Goal: Transaction & Acquisition: Book appointment/travel/reservation

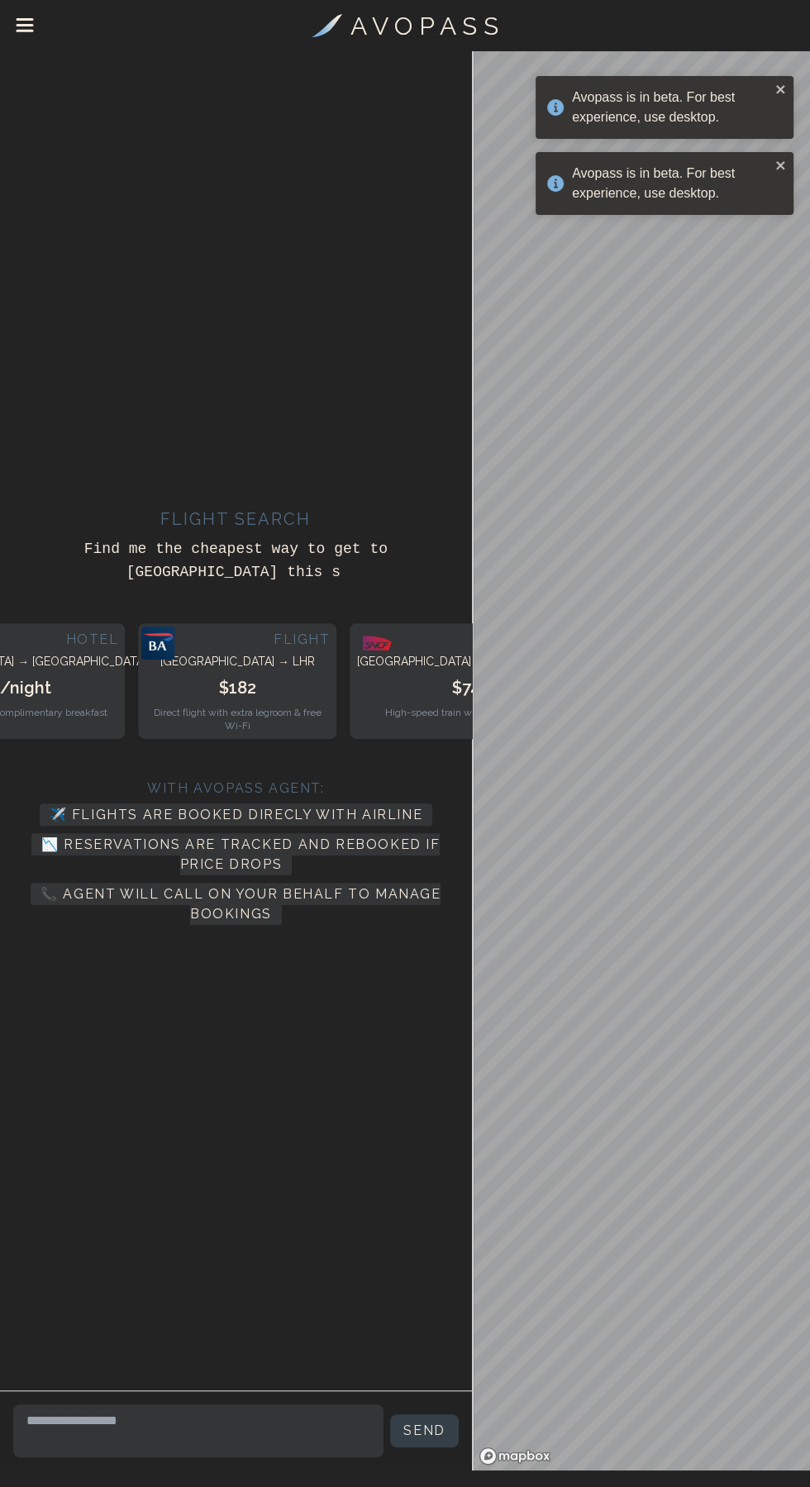
scroll to position [82, 0]
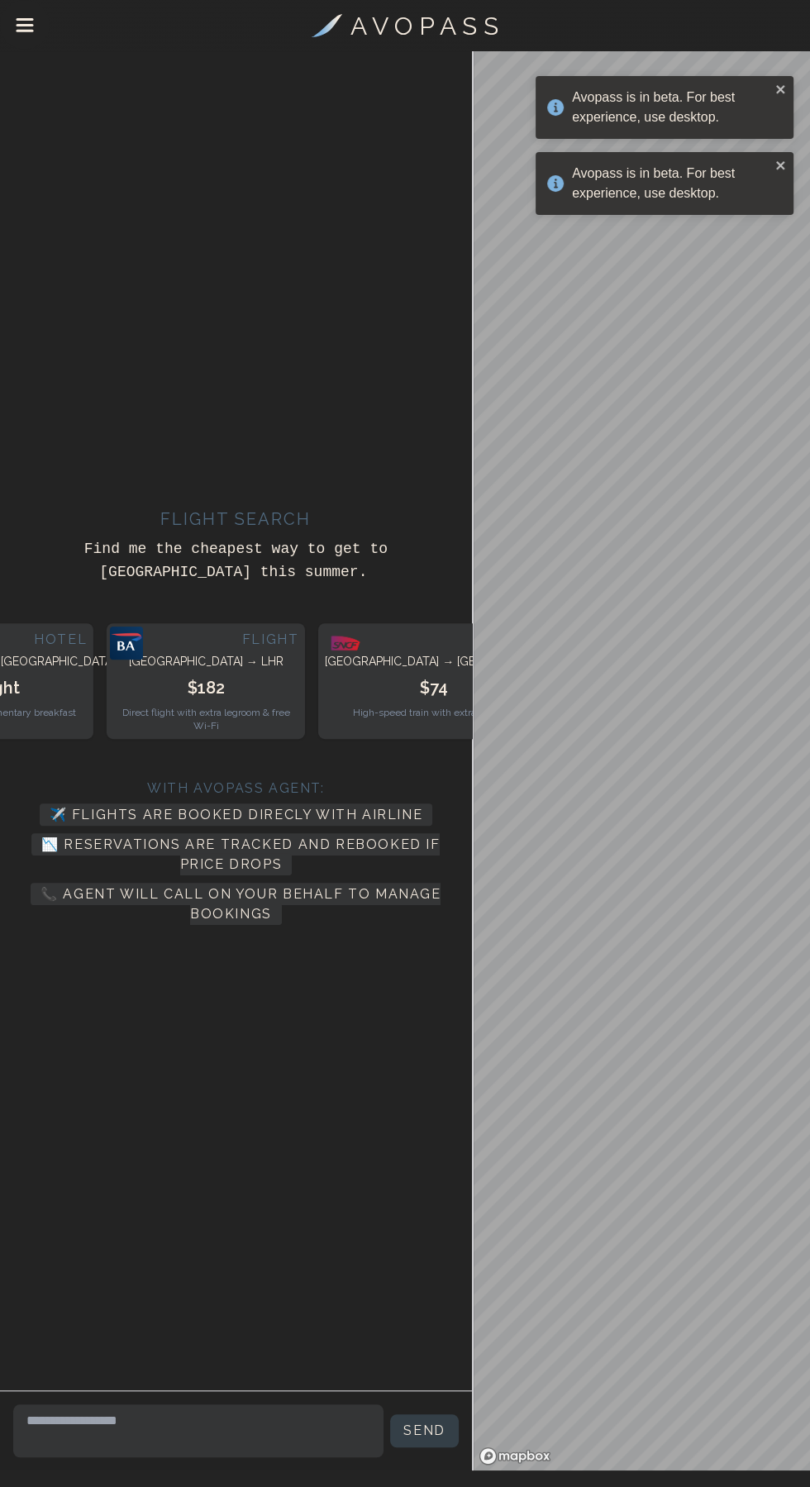
click at [781, 175] on div "Avopass is in beta. For best experience, use desktop." at bounding box center [665, 183] width 258 height 63
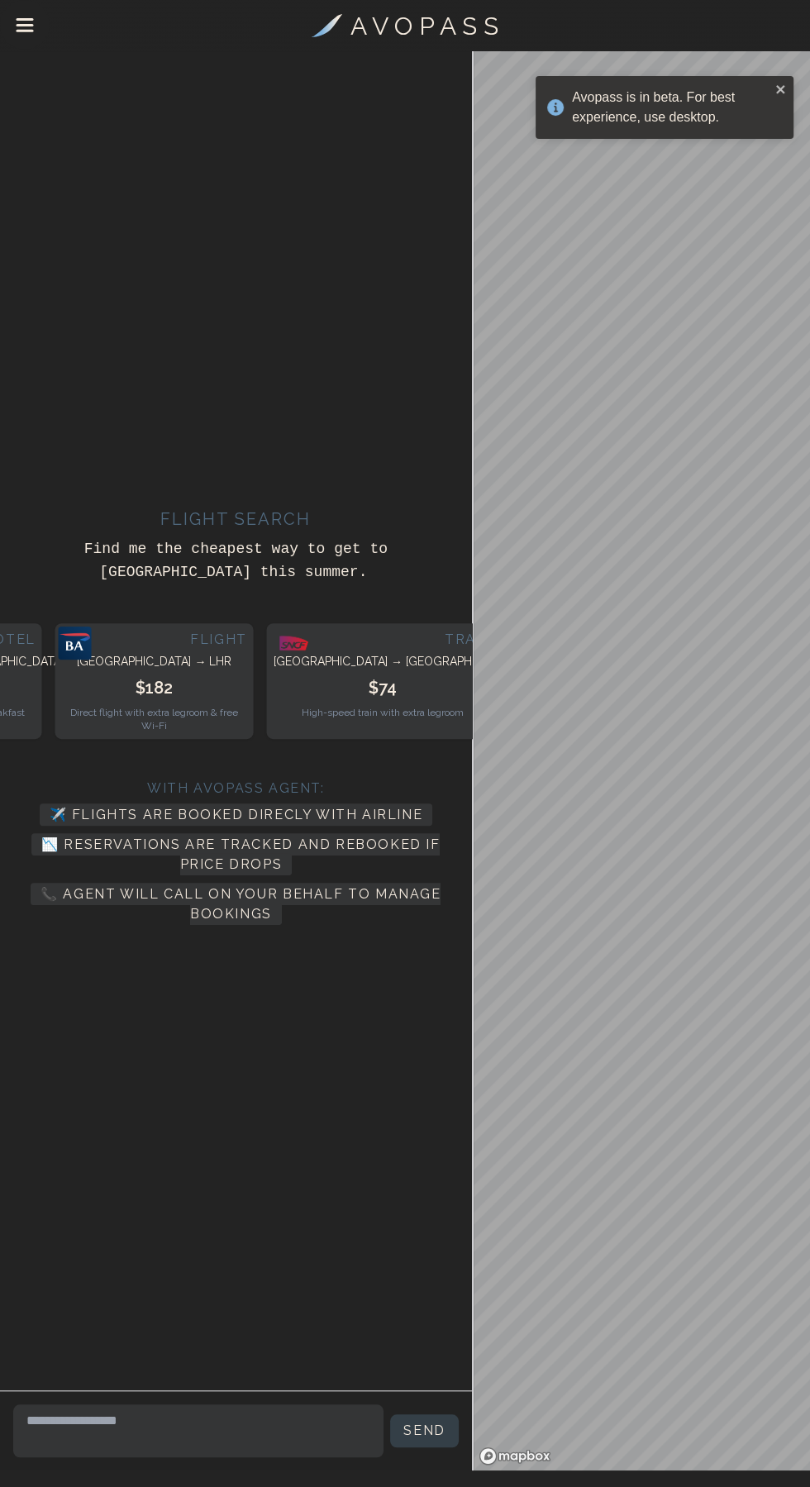
click at [777, 101] on div "Avopass is in beta. For best experience, use desktop." at bounding box center [665, 107] width 258 height 63
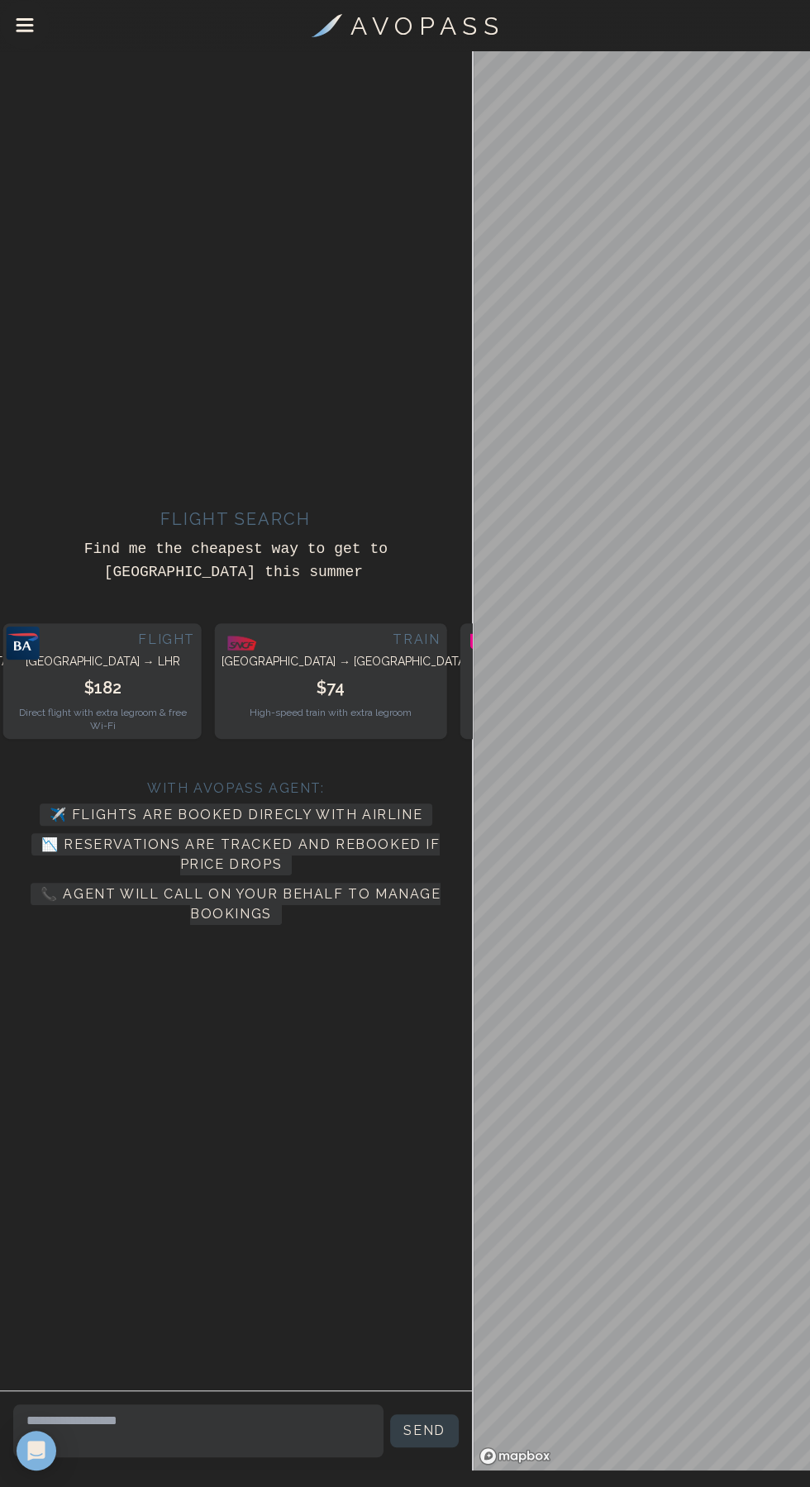
scroll to position [93, 0]
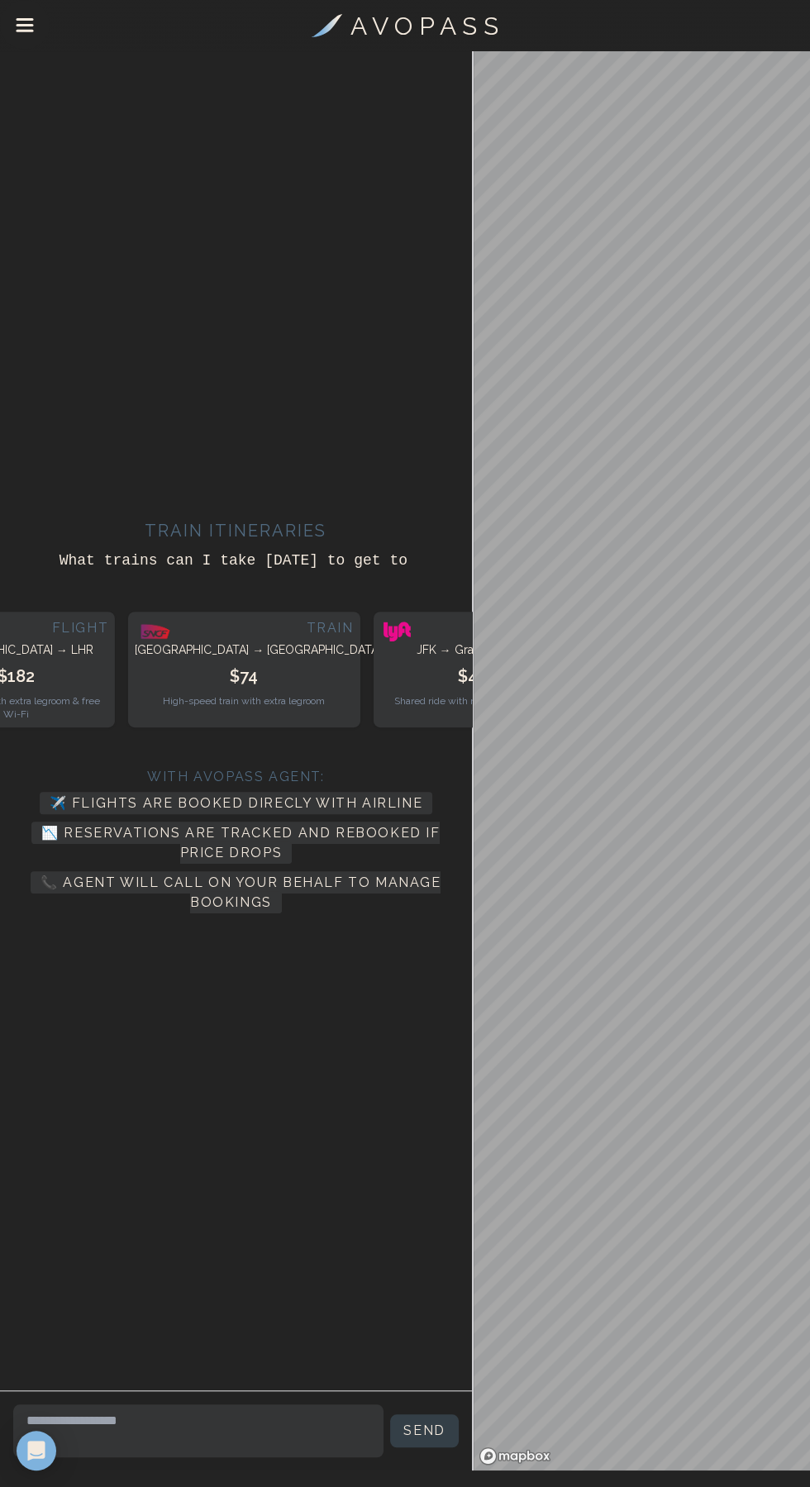
click at [26, 26] on icon "Drawer Menu" at bounding box center [25, 26] width 19 height 19
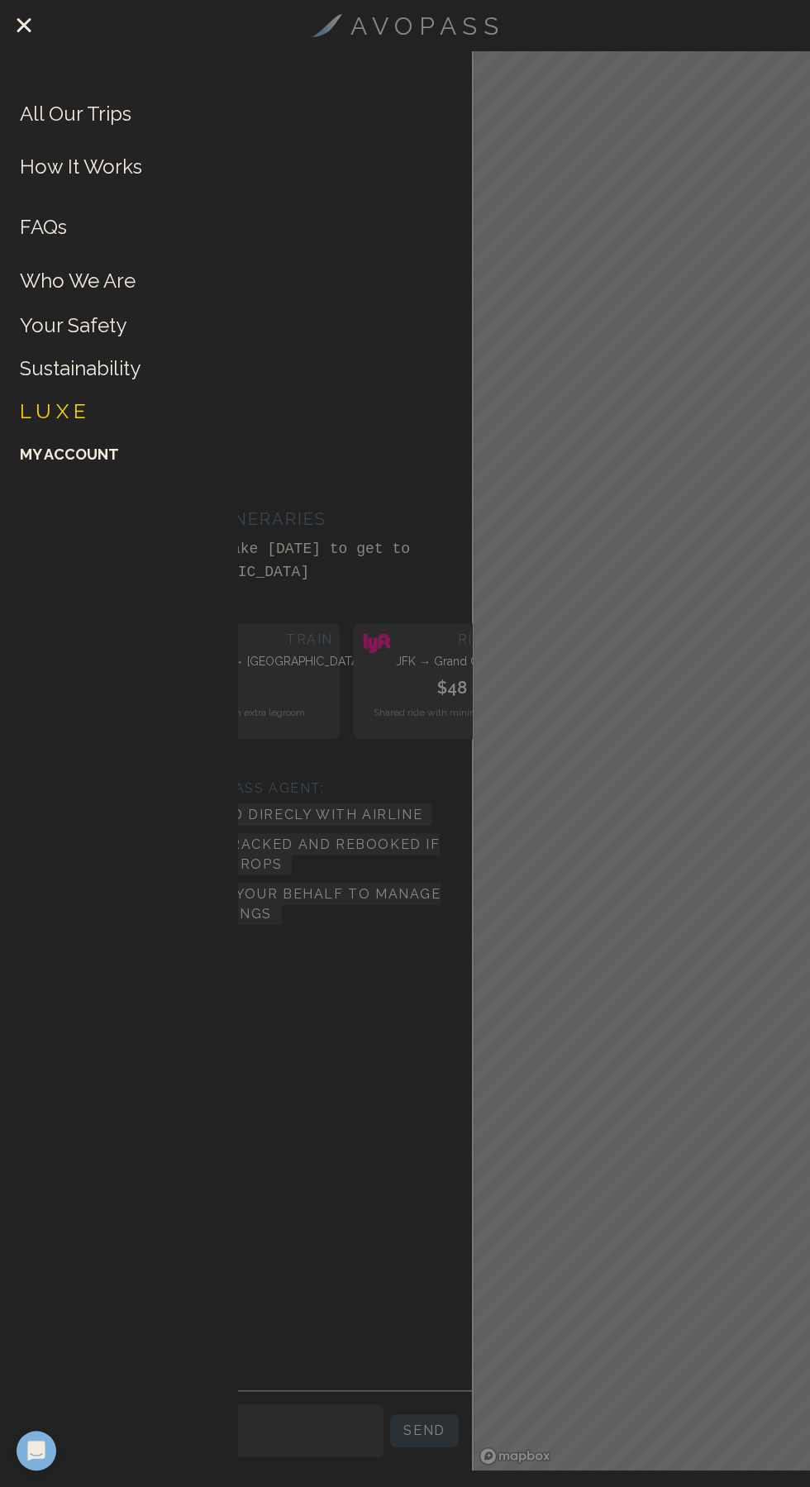
scroll to position [82, 0]
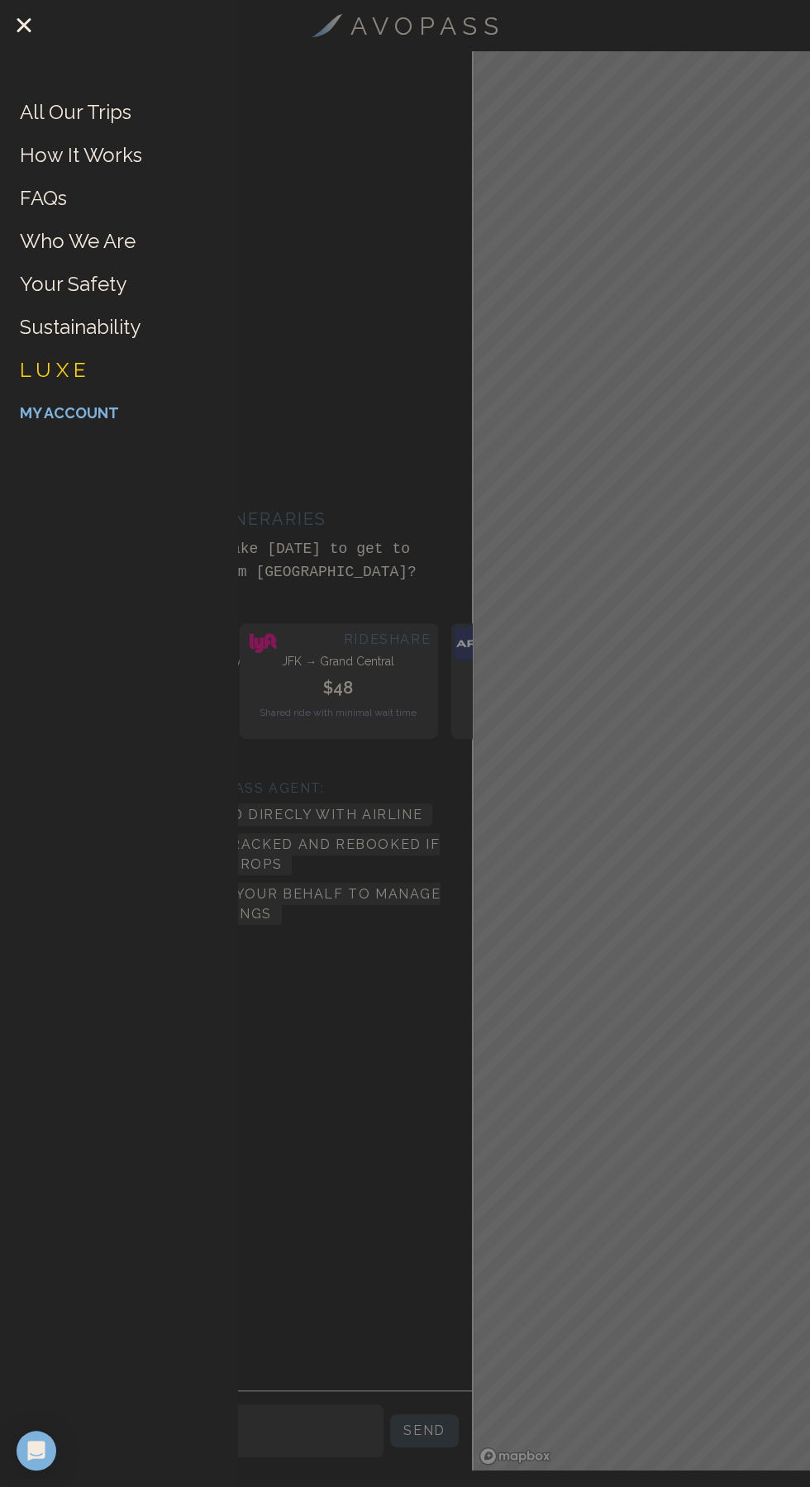
click at [92, 420] on link "My Account" at bounding box center [69, 413] width 99 height 26
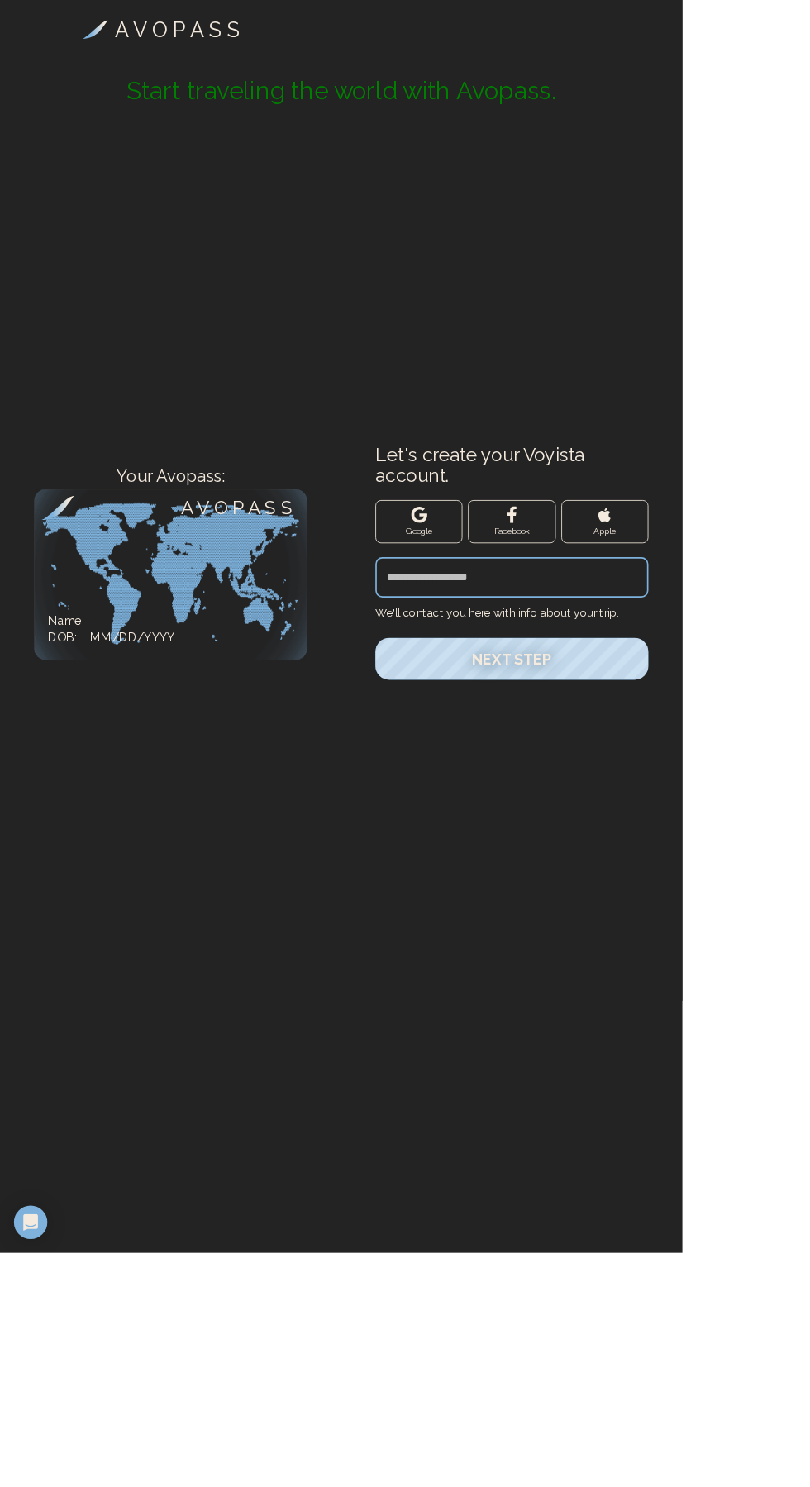
click at [494, 621] on icon "button" at bounding box center [497, 611] width 19 height 19
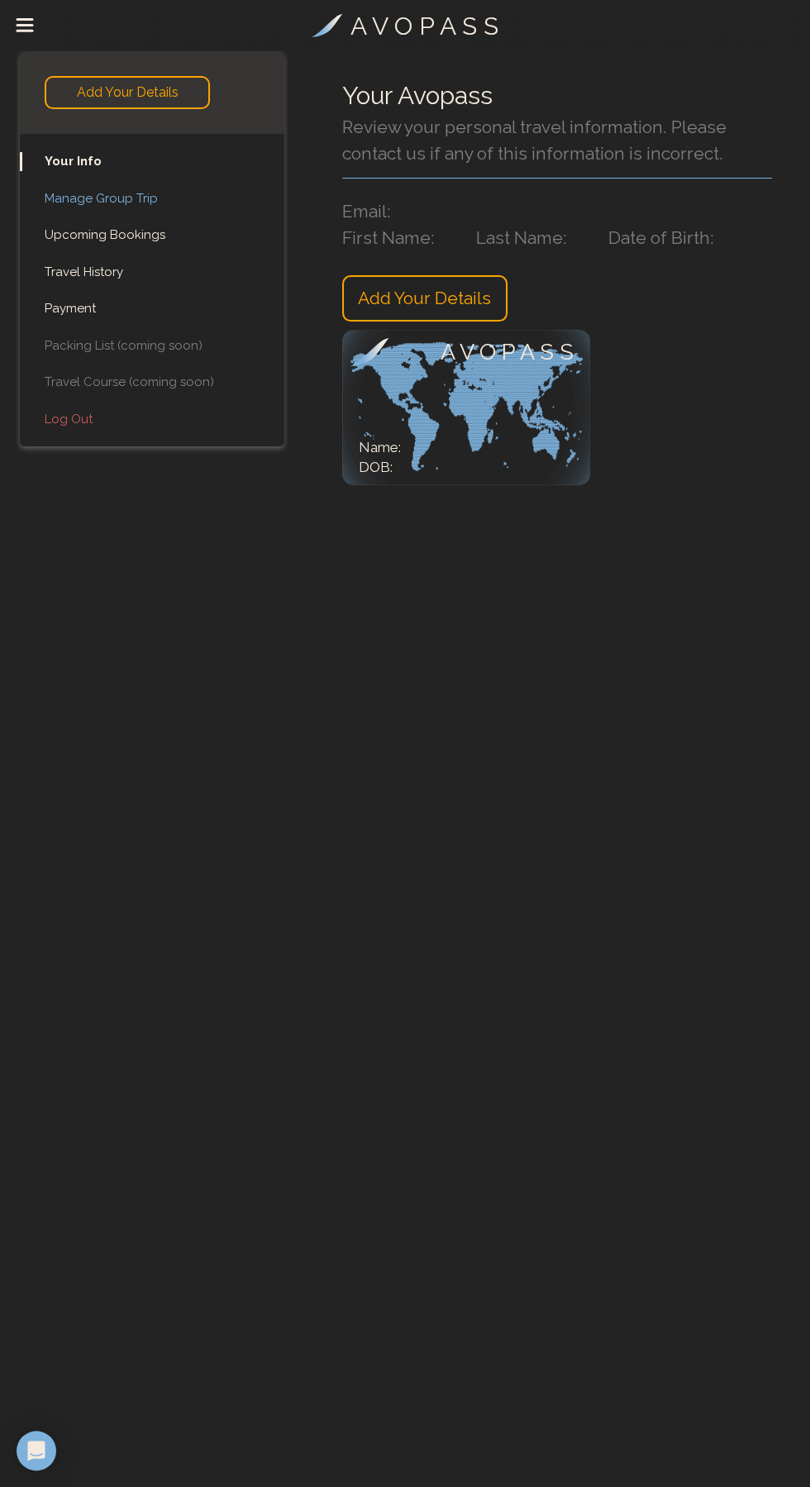
click at [142, 200] on link "Manage Group Trip" at bounding box center [152, 198] width 265 height 19
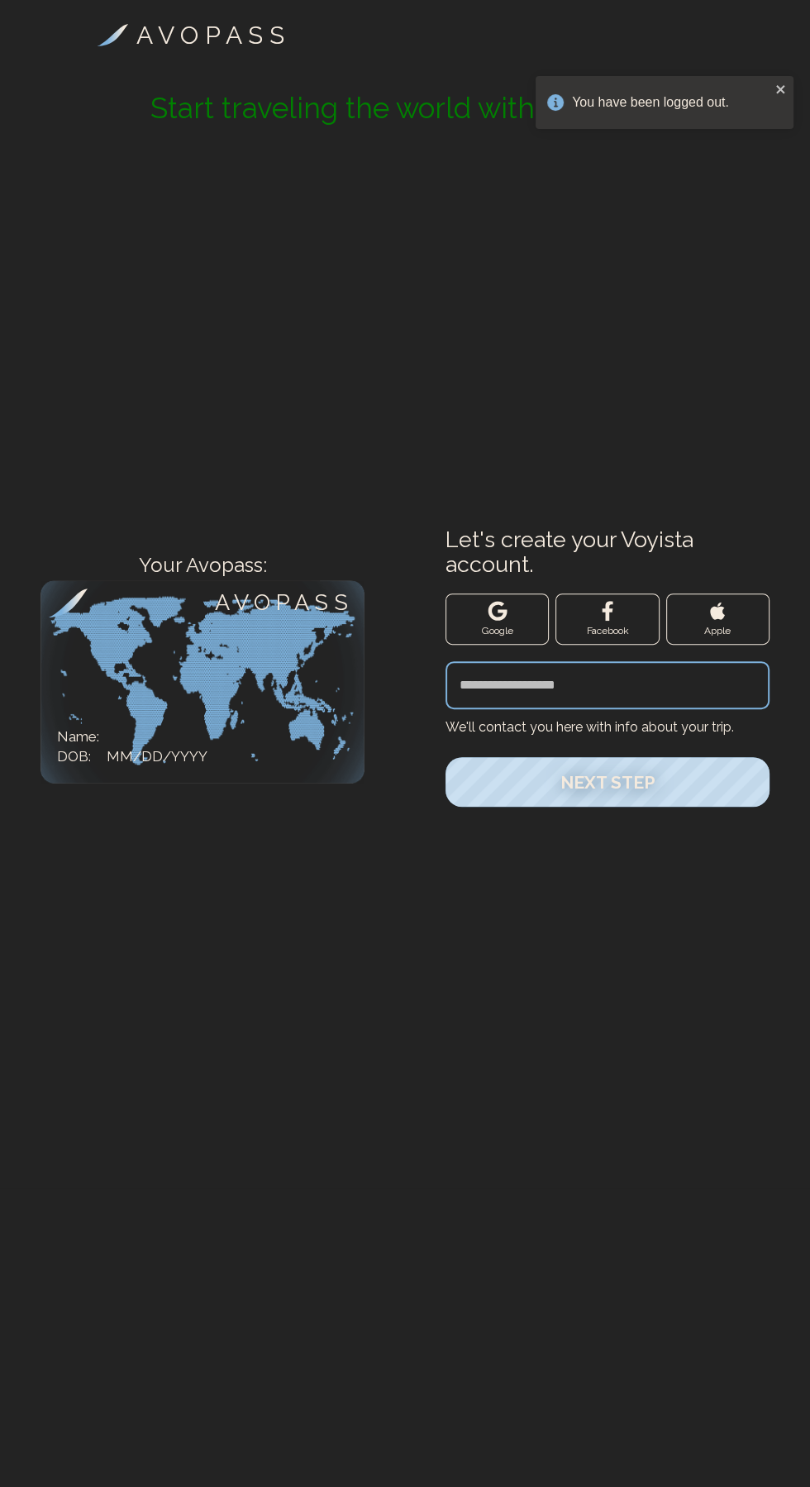
click at [567, 709] on input "Let's create your Voyista account." at bounding box center [608, 685] width 324 height 48
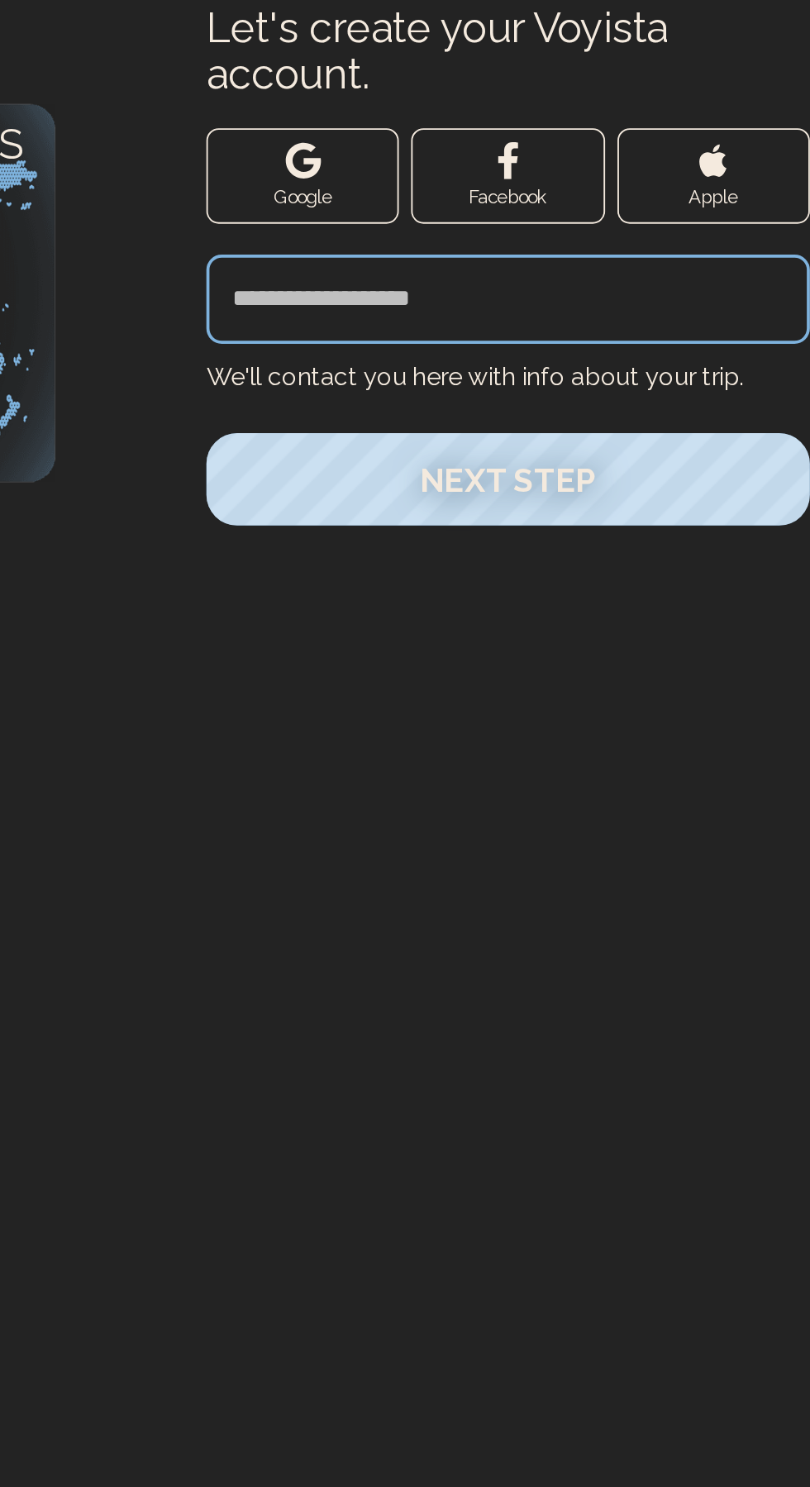
type input "**********"
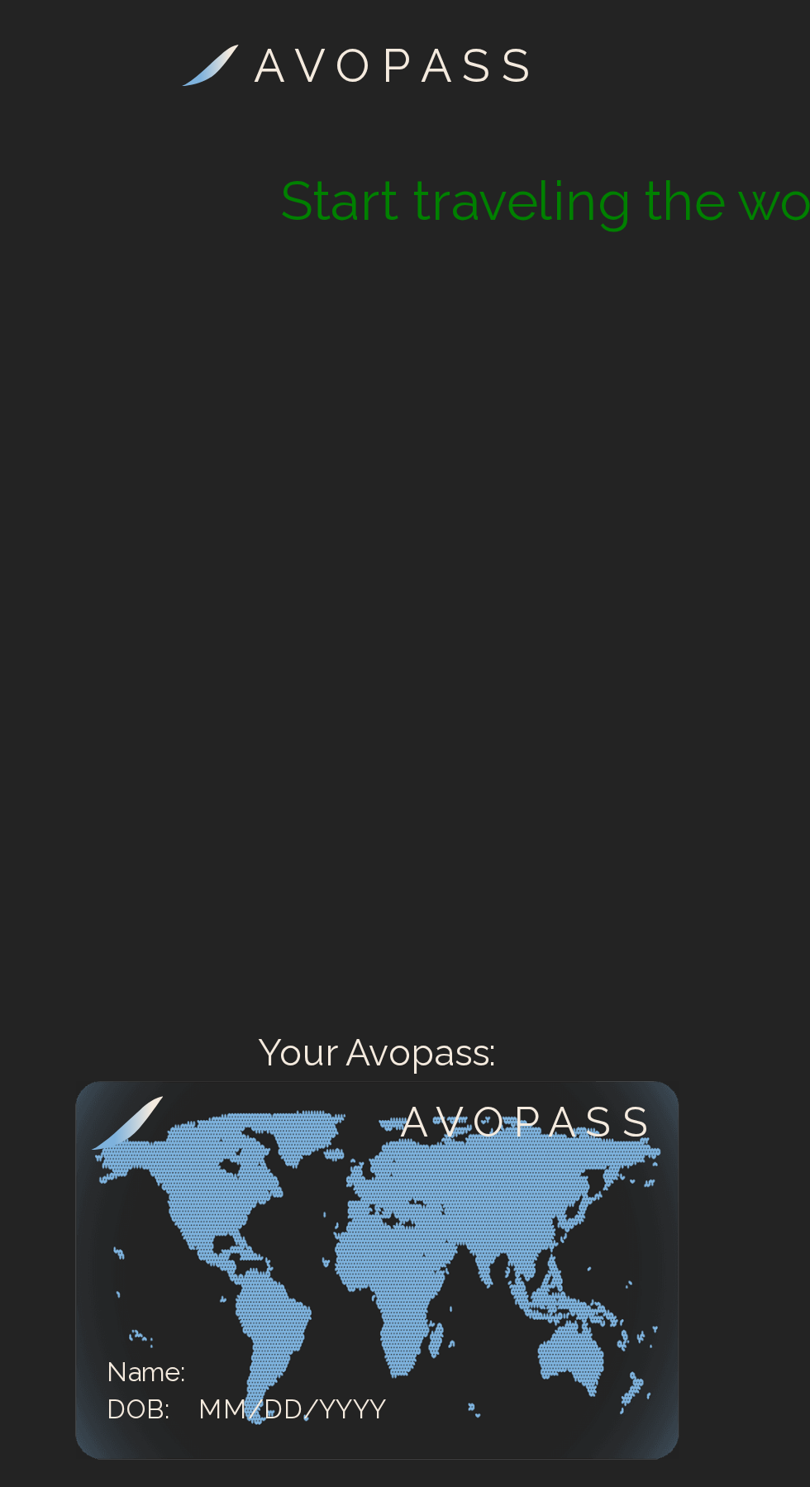
click at [241, 24] on h3 "A V O P A S S" at bounding box center [210, 35] width 148 height 37
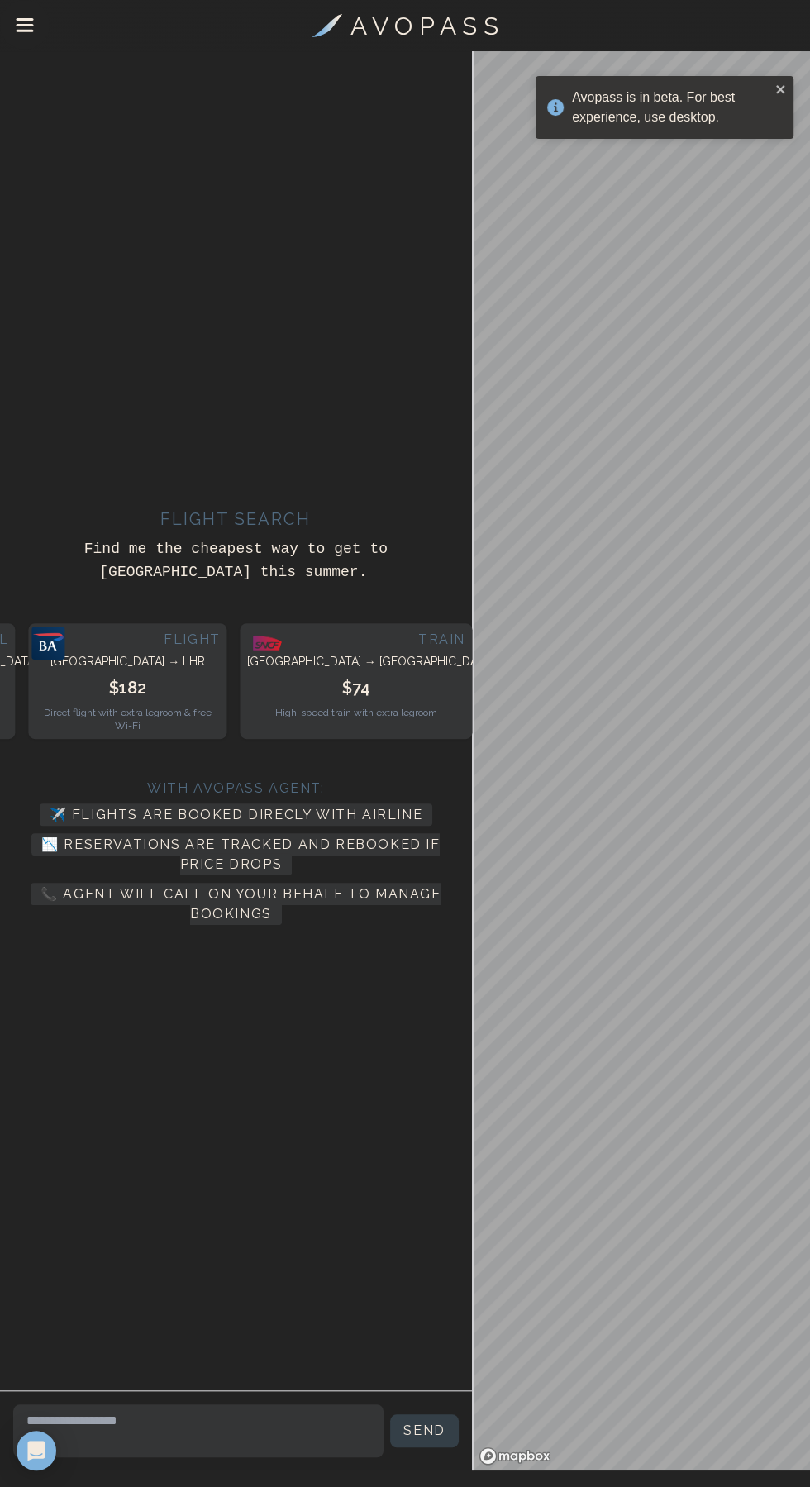
click at [781, 81] on div "Avopass is in beta. For best experience, use desktop." at bounding box center [665, 107] width 258 height 63
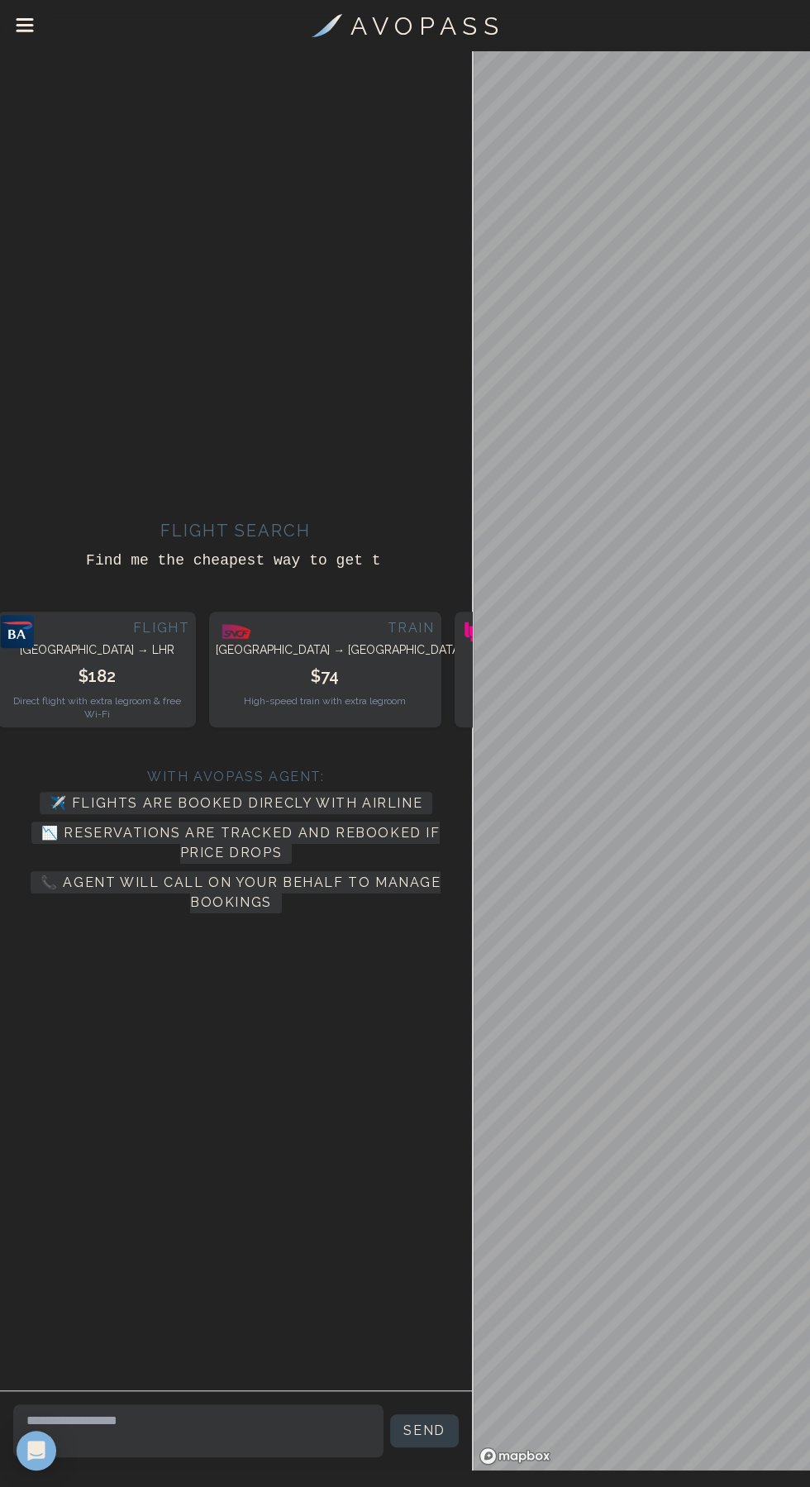
click at [32, 28] on icon "Drawer Menu" at bounding box center [25, 26] width 19 height 19
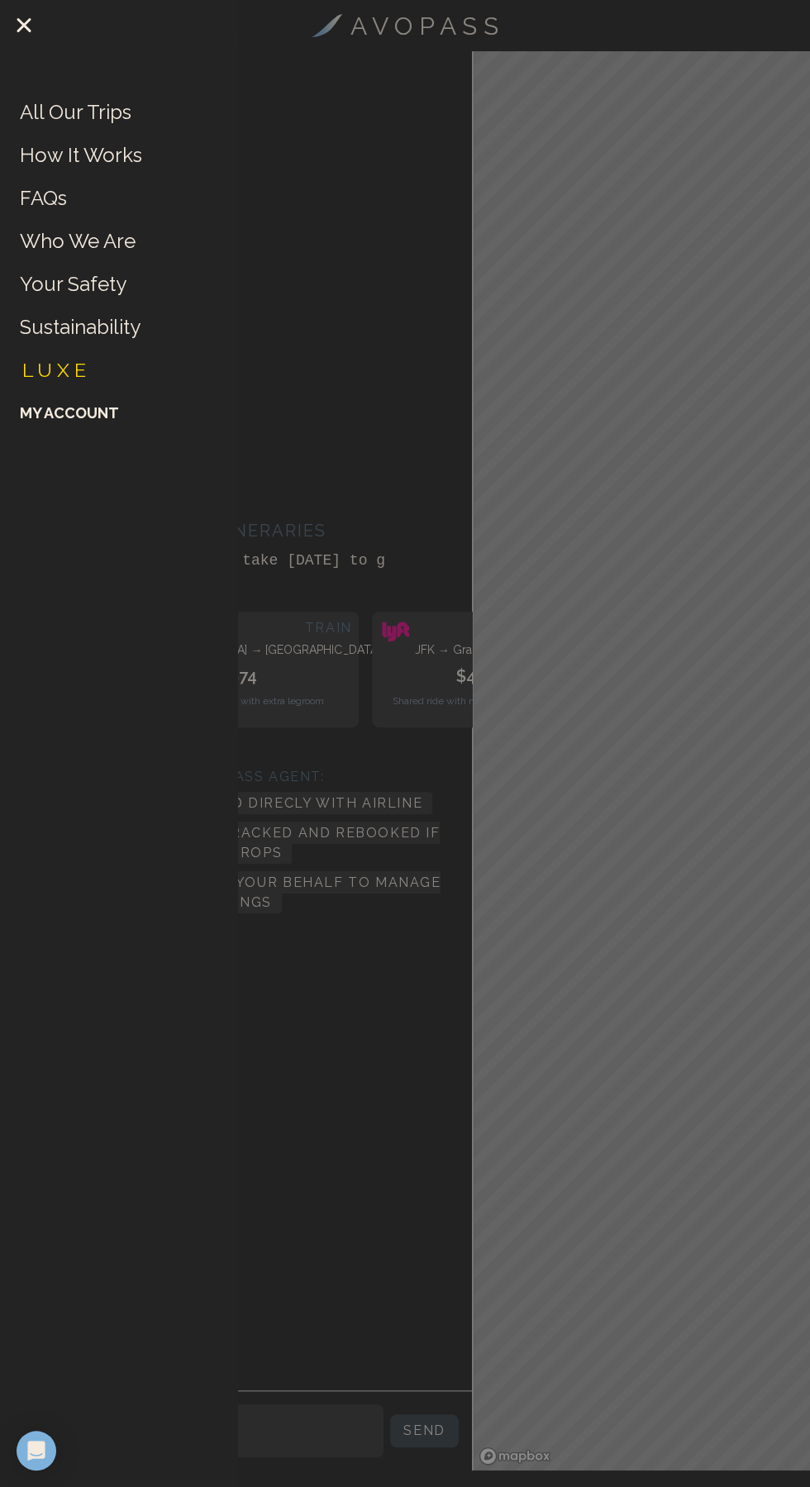
click at [80, 373] on link "L U X E" at bounding box center [54, 370] width 64 height 26
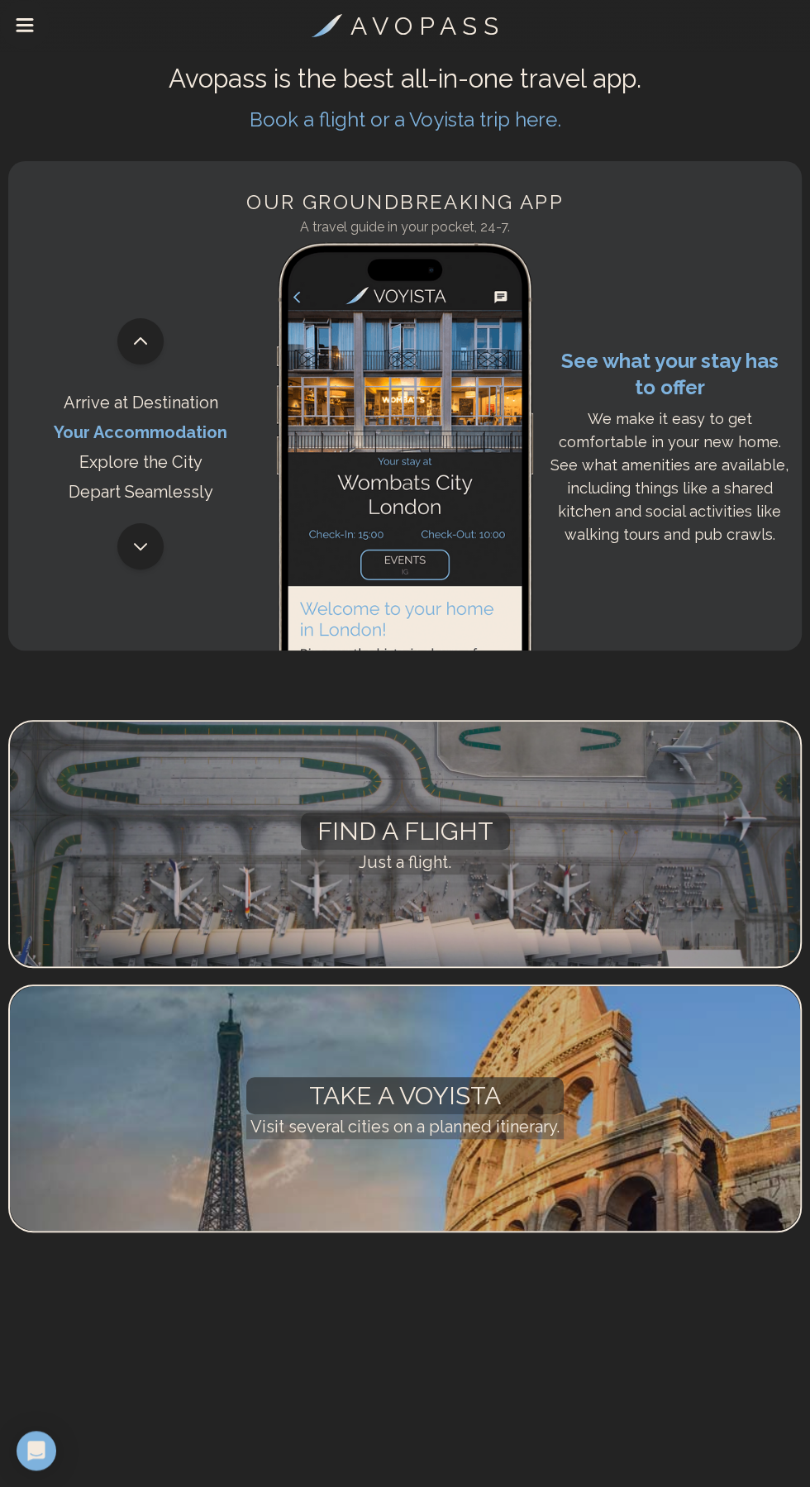
scroll to position [7, 0]
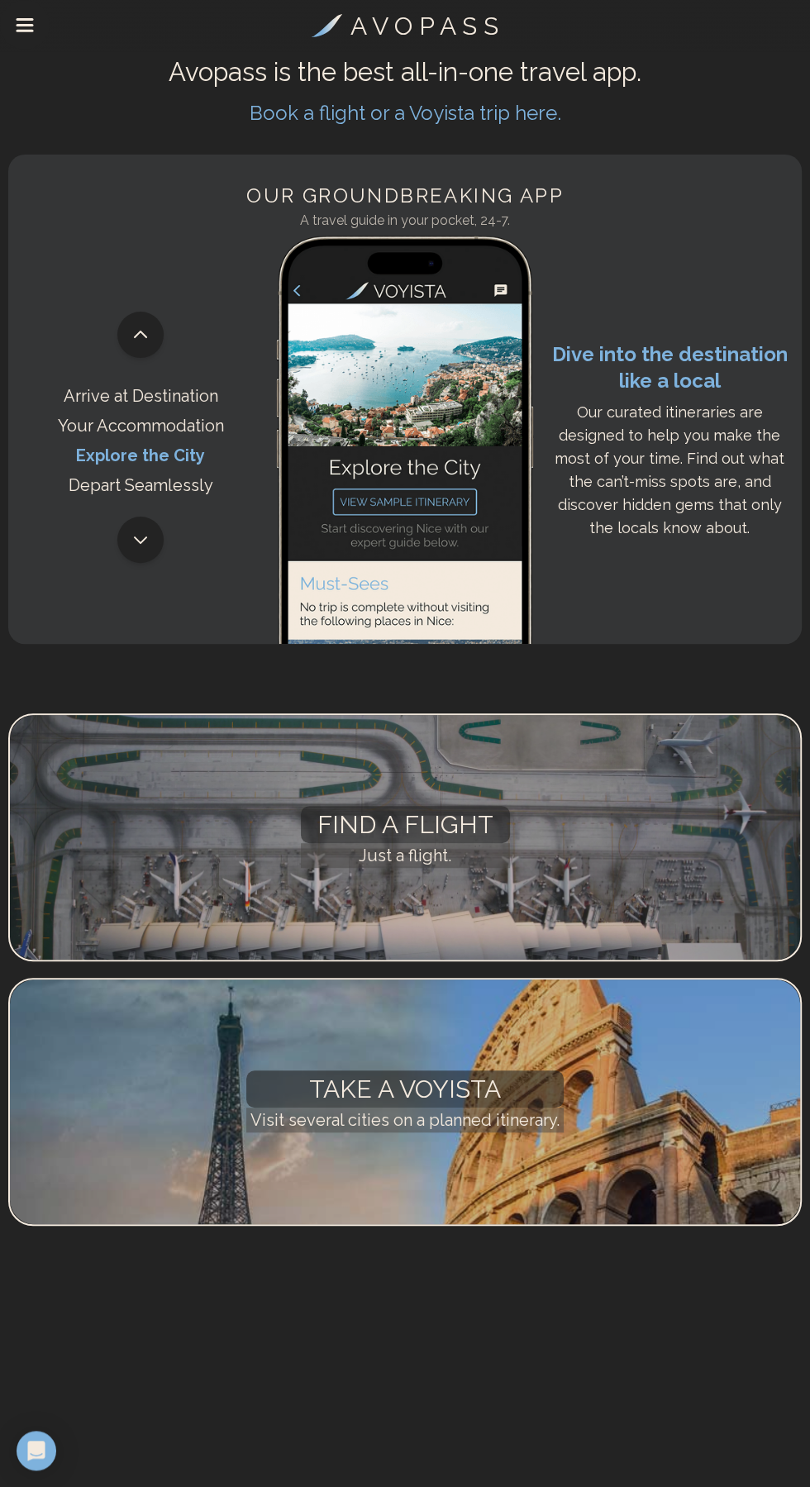
click at [497, 122] on h2 "Book a flight or a Voyista trip here." at bounding box center [405, 110] width 794 height 36
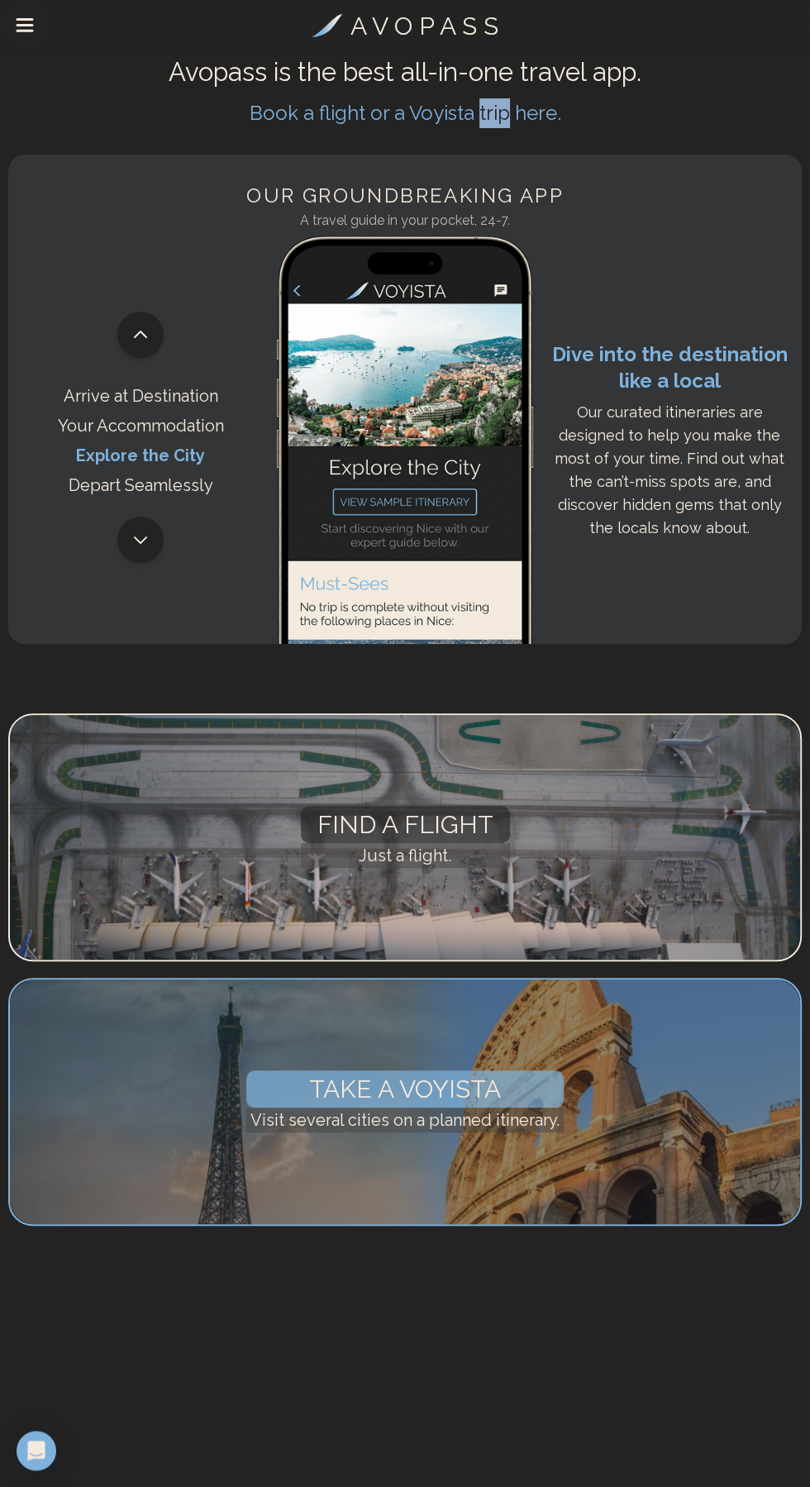
click at [406, 1109] on div "Take a Voyista Visit several cities on a planned itinerary." at bounding box center [405, 1102] width 794 height 248
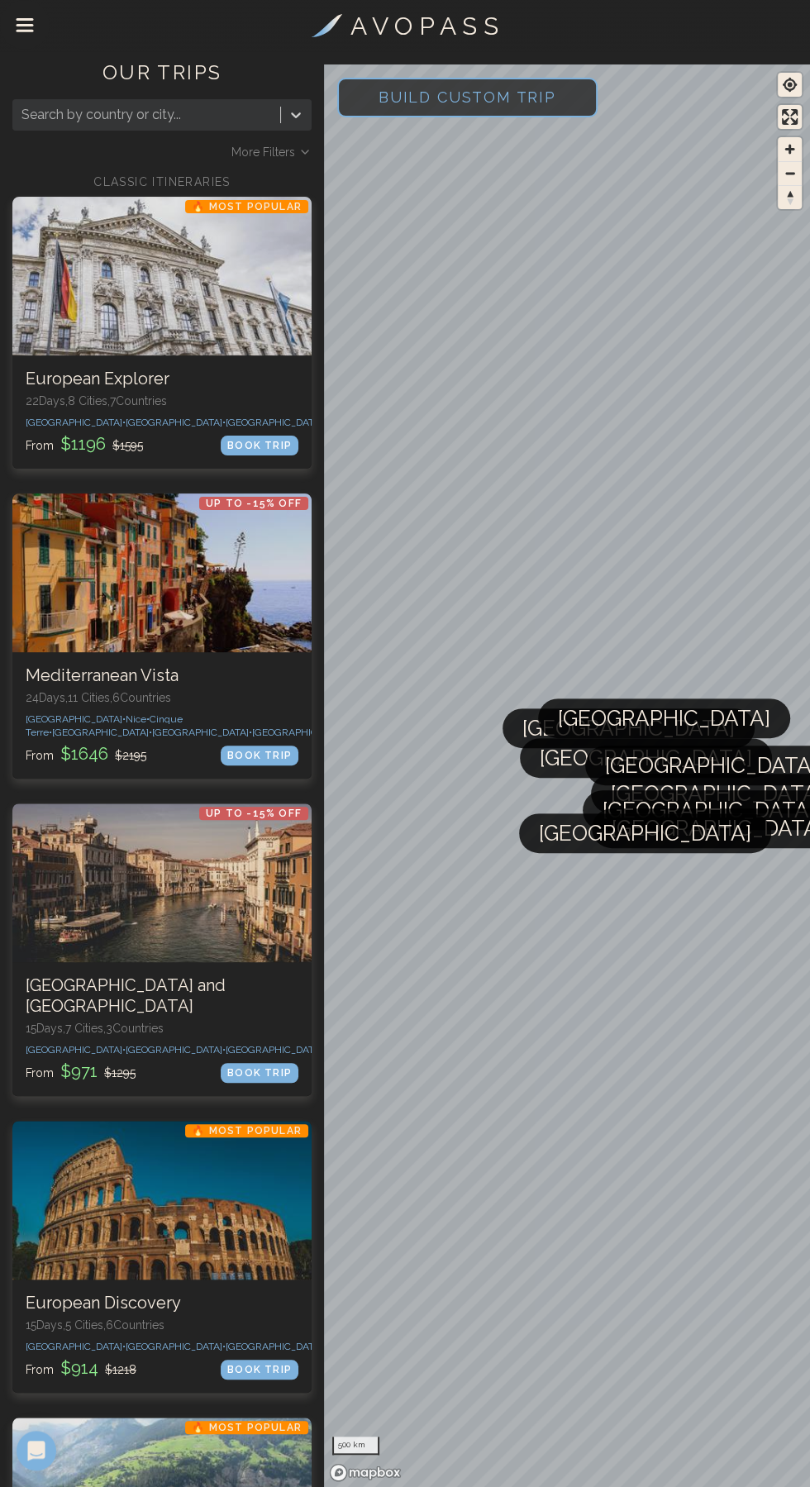
click at [501, 89] on span "Build Custom Trip" at bounding box center [467, 97] width 231 height 70
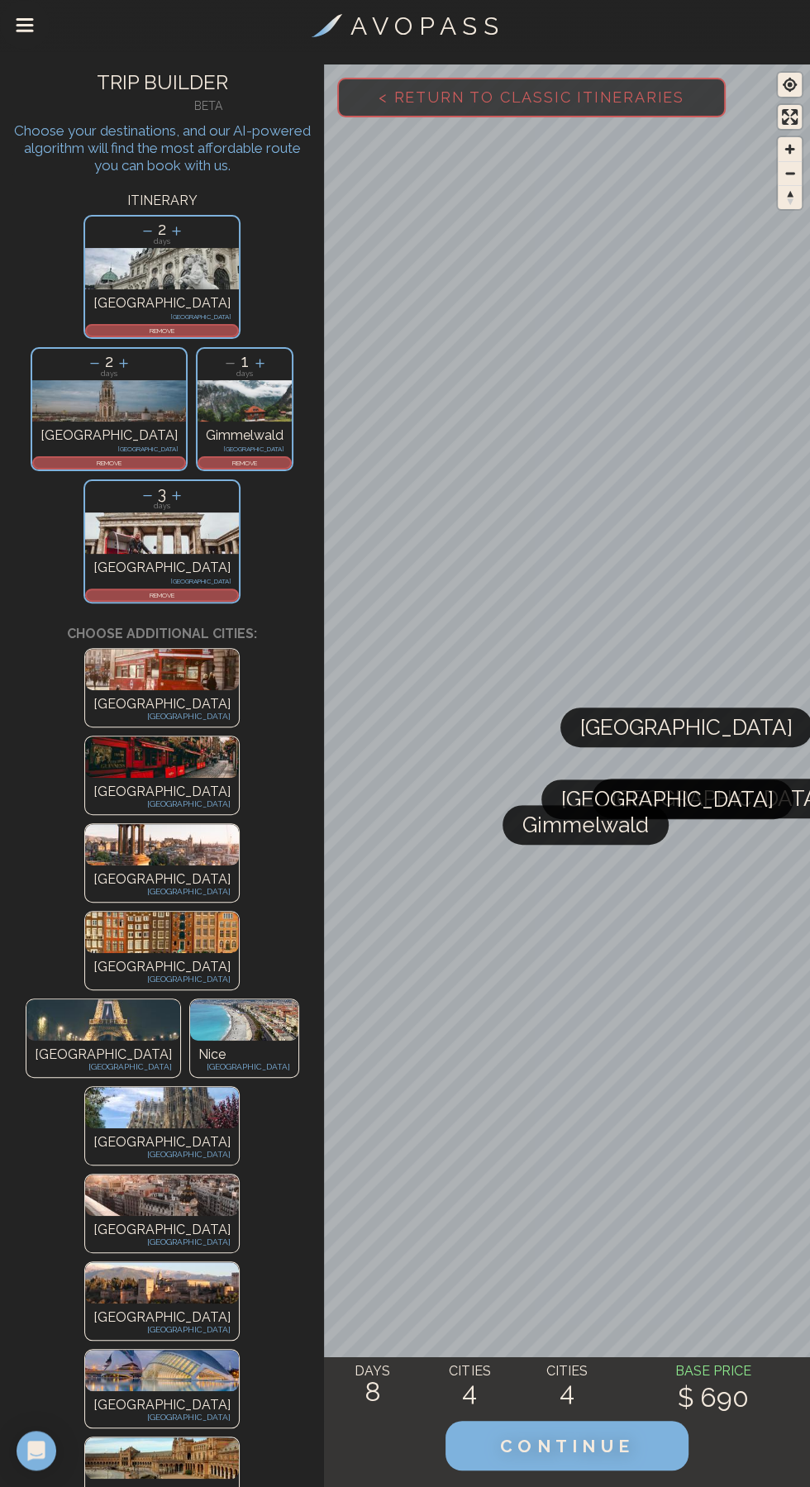
click at [239, 589] on div "REMOVE" at bounding box center [162, 595] width 154 height 13
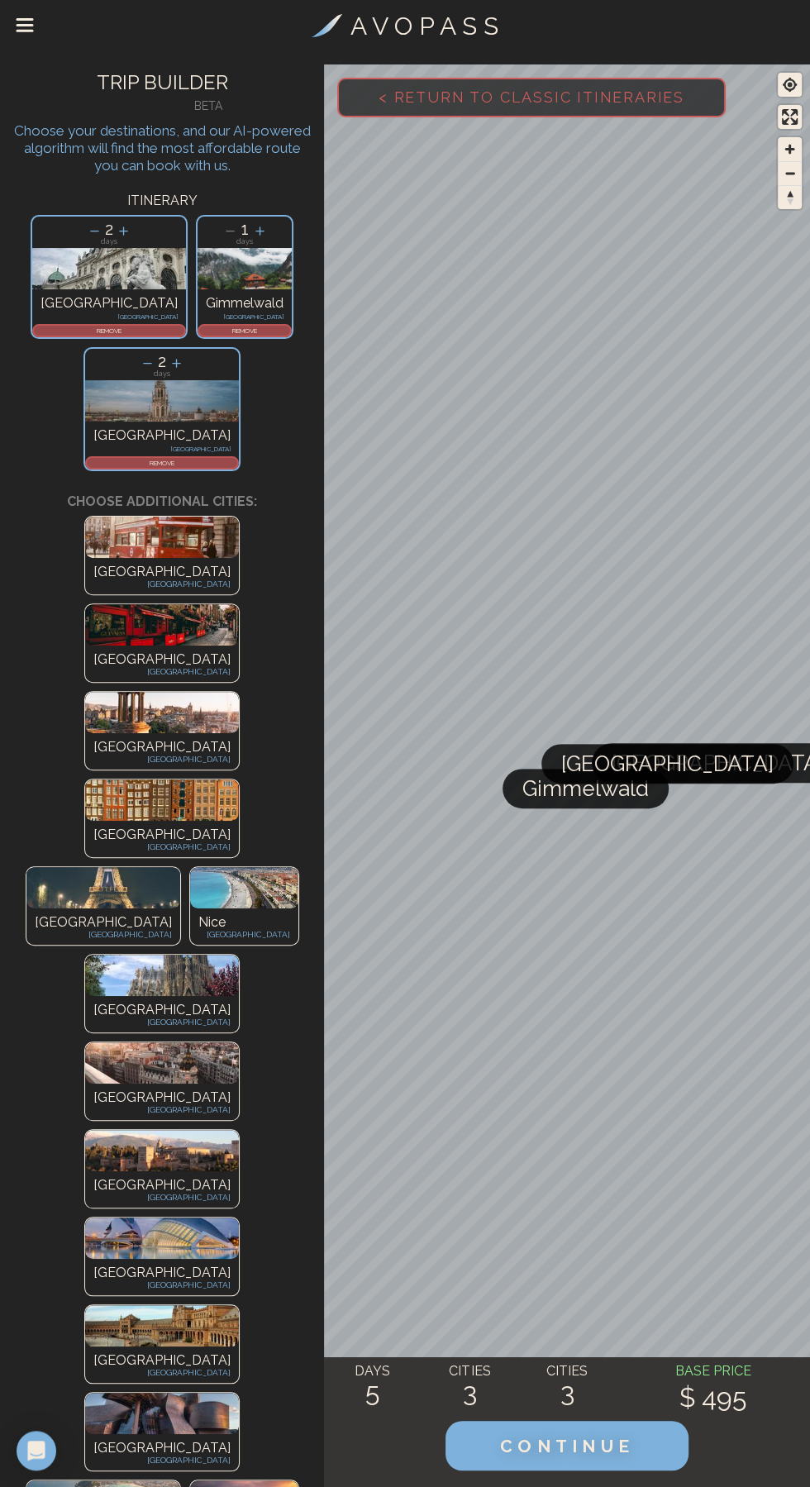
click at [199, 330] on p "REMOVE" at bounding box center [244, 331] width 91 height 10
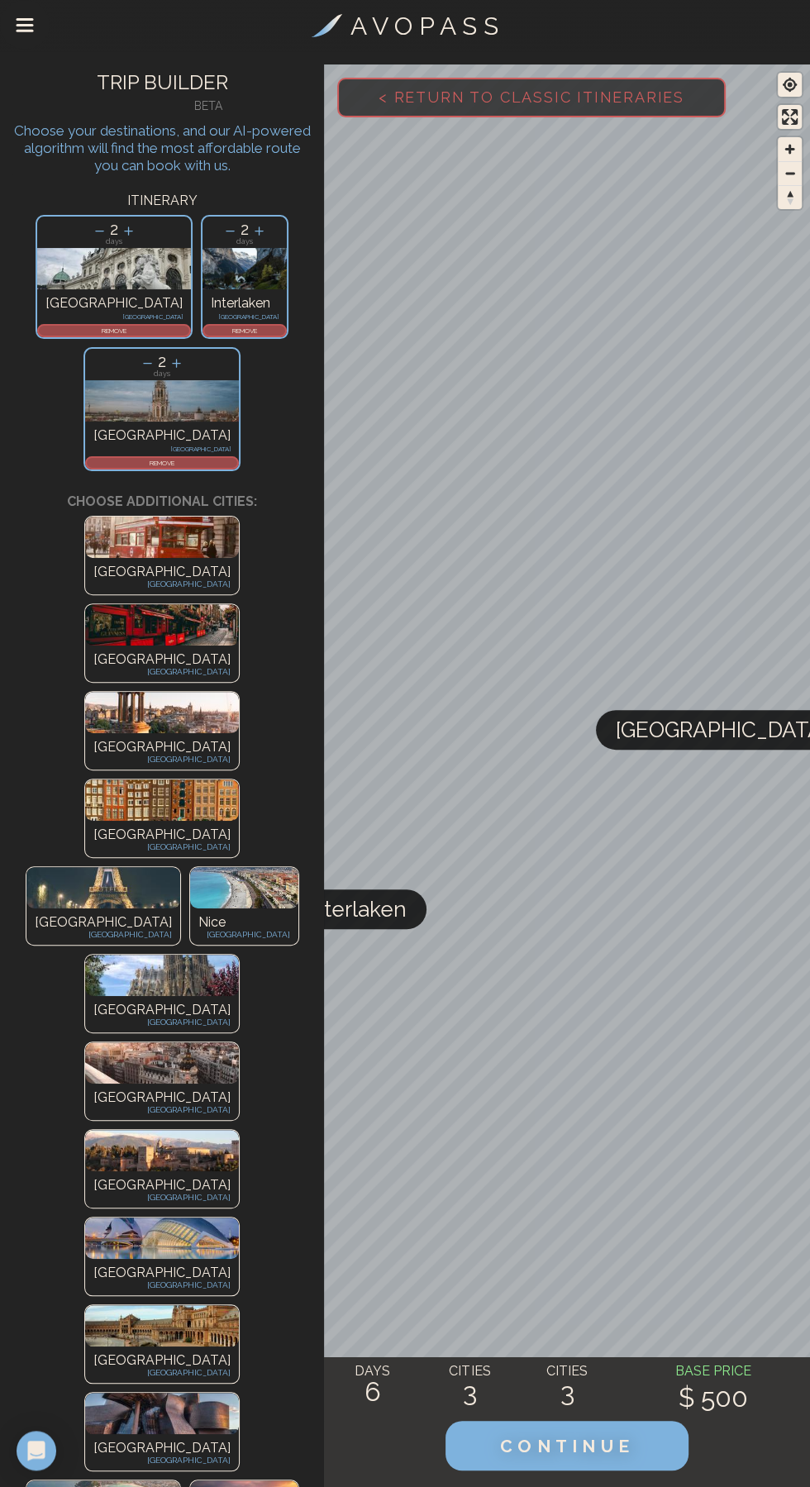
click at [239, 380] on img at bounding box center [162, 400] width 154 height 41
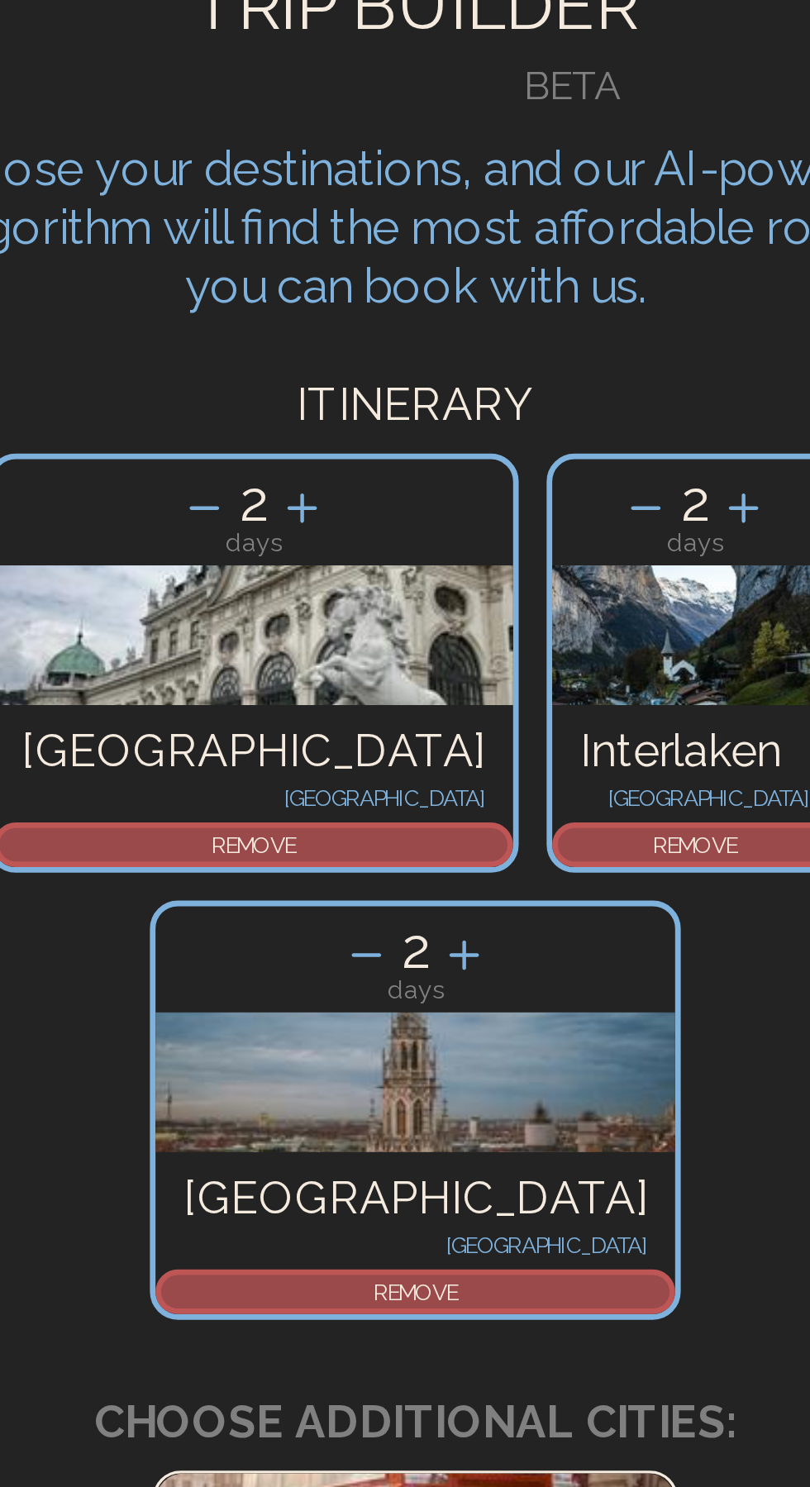
click at [238, 380] on img at bounding box center [162, 400] width 154 height 41
click at [203, 288] on img at bounding box center [245, 268] width 84 height 41
click at [181, 359] on icon at bounding box center [176, 363] width 9 height 9
click at [120, 236] on icon at bounding box center [128, 230] width 17 height 17
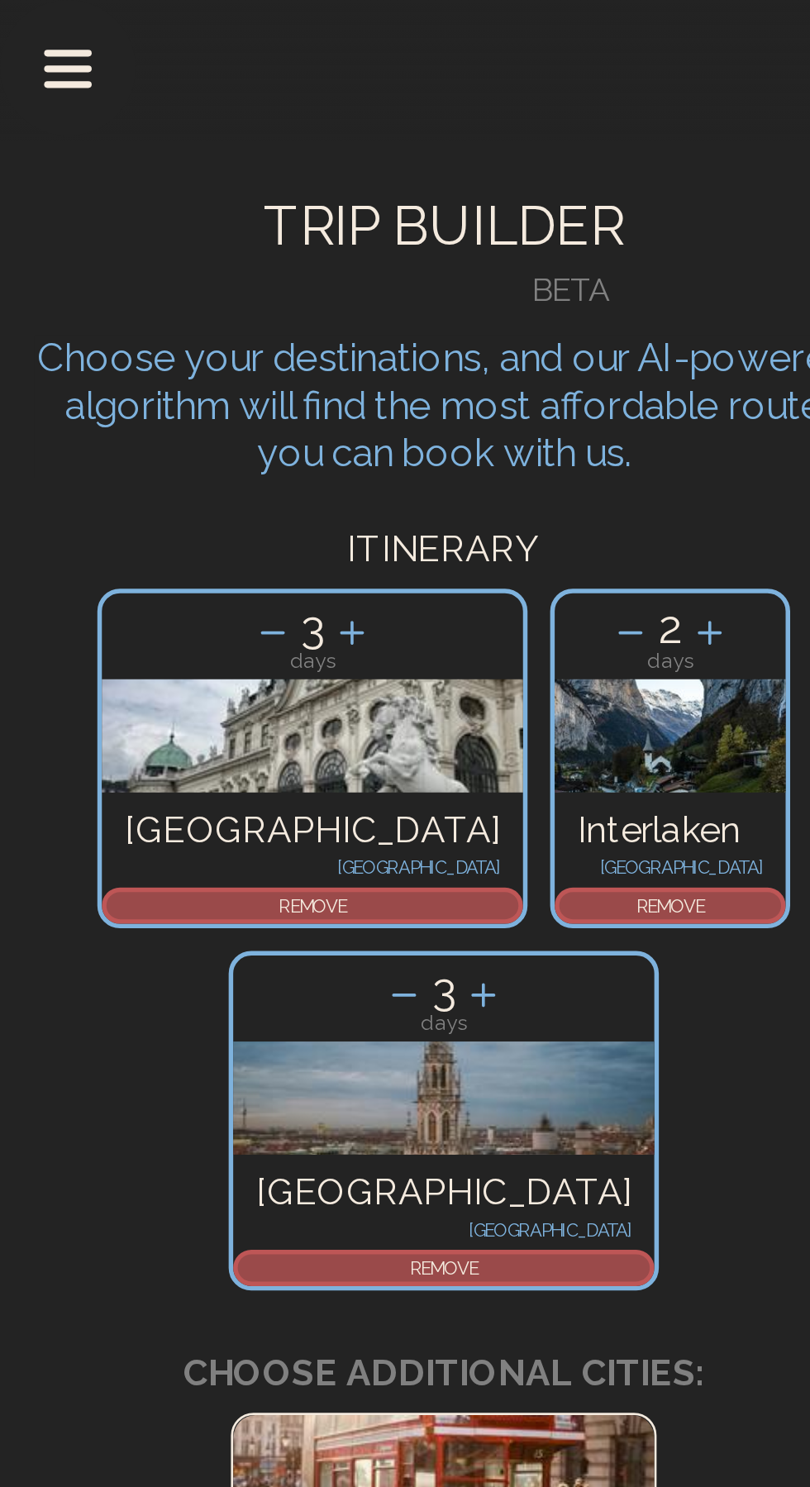
click at [88, 271] on img at bounding box center [114, 268] width 154 height 41
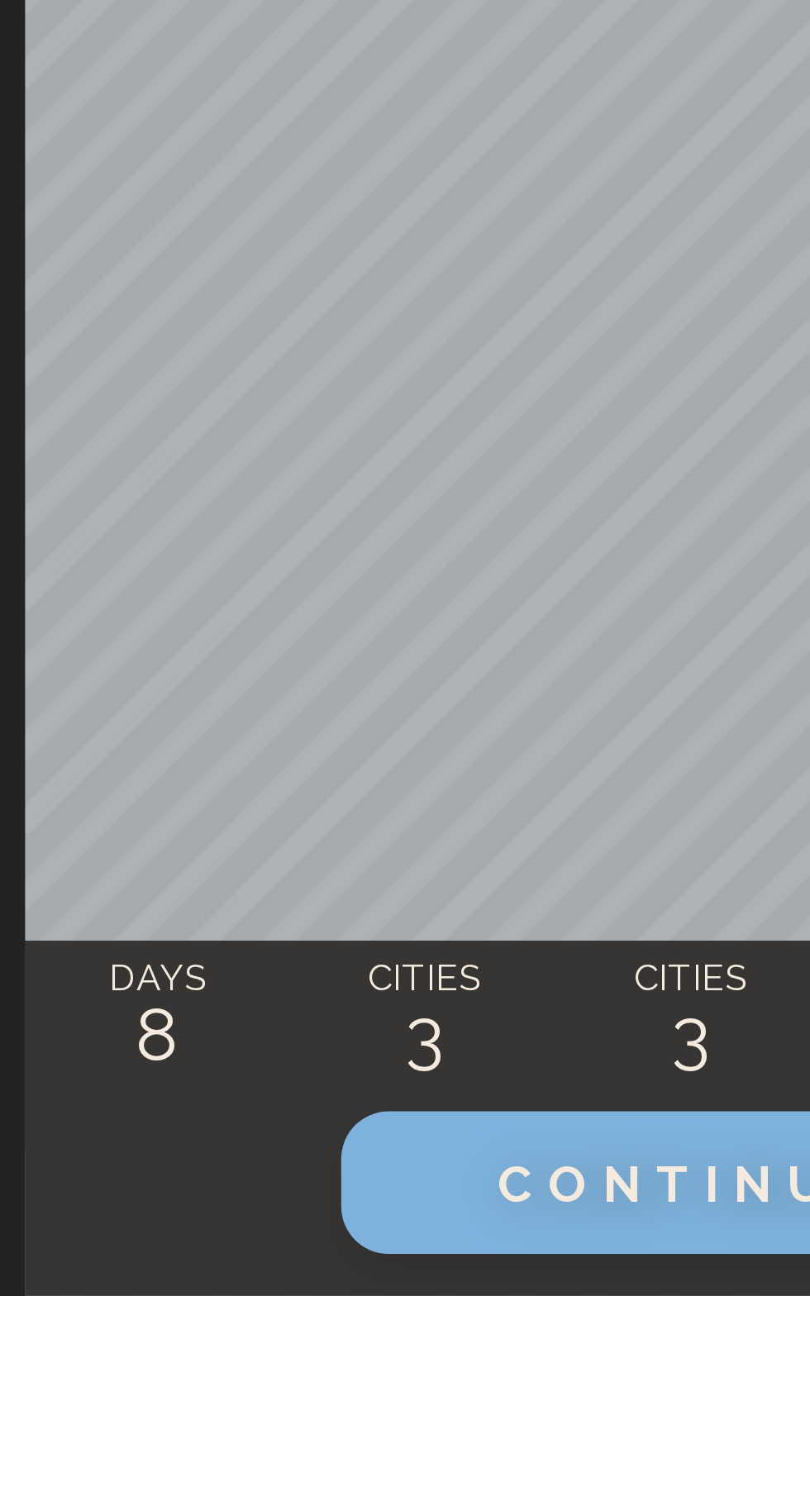
click at [552, 1457] on span "CONTINUE" at bounding box center [567, 1445] width 141 height 21
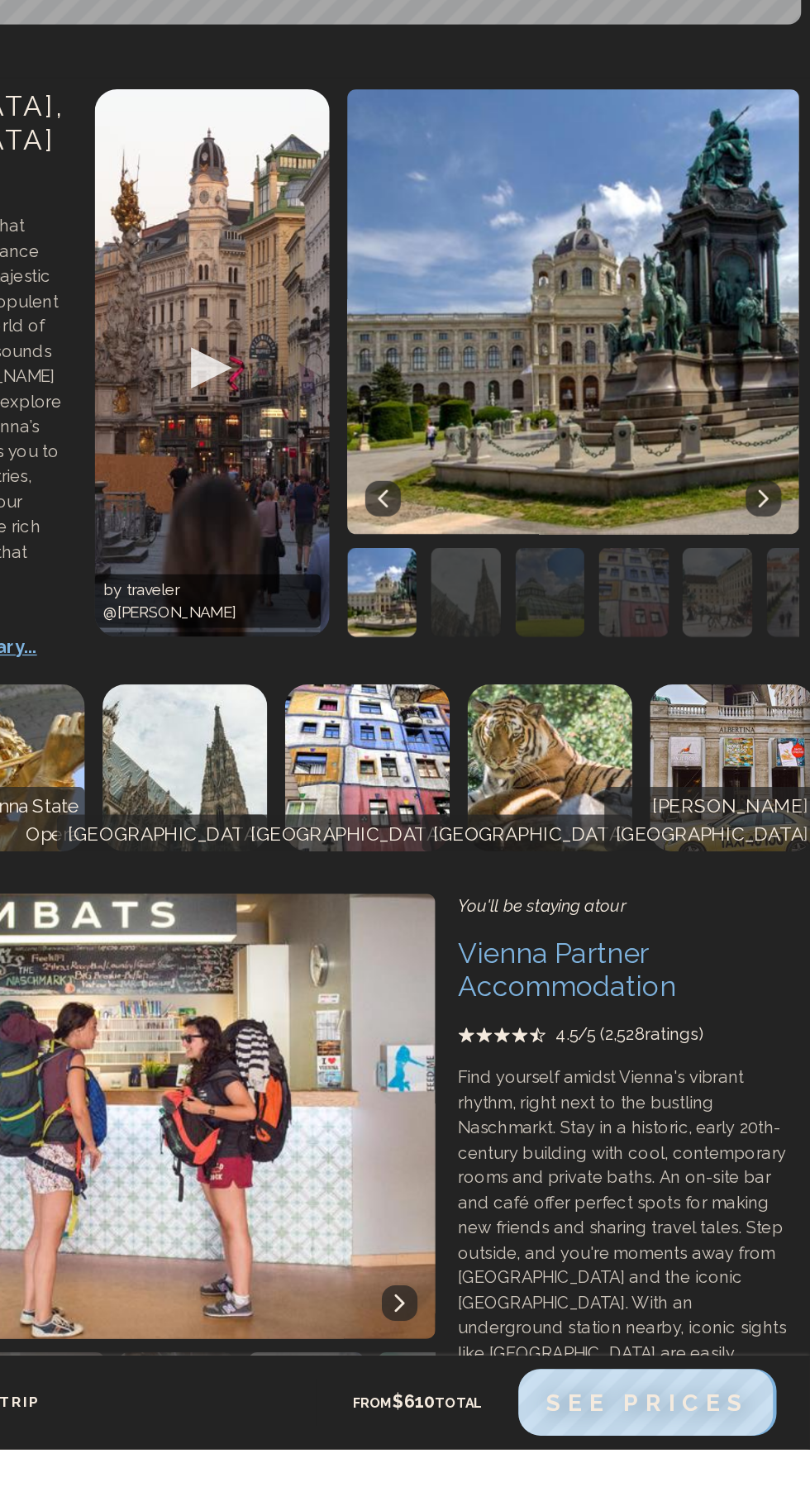
scroll to position [116, 0]
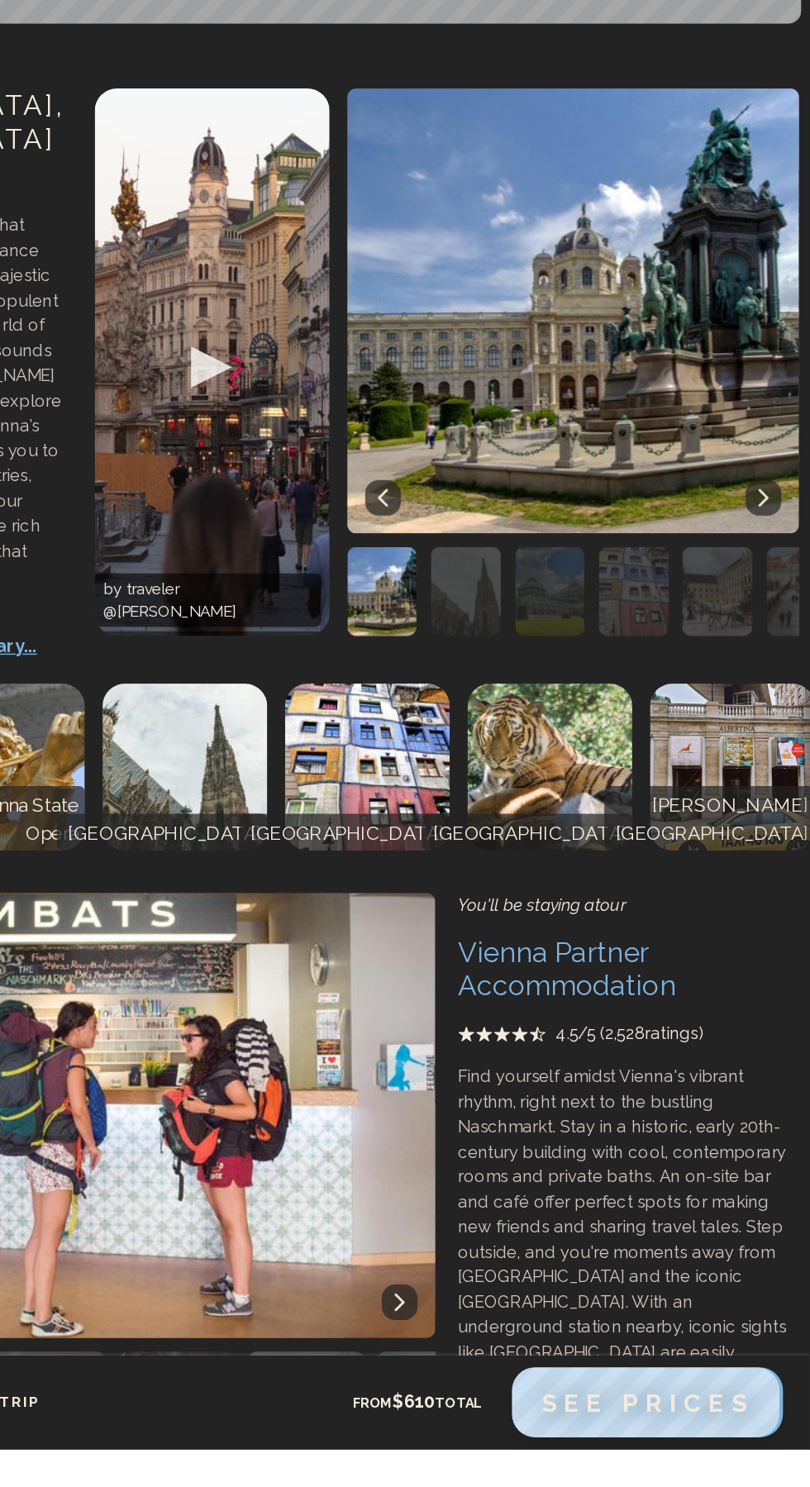
click at [704, 1463] on span "See Prices" at bounding box center [689, 1452] width 158 height 21
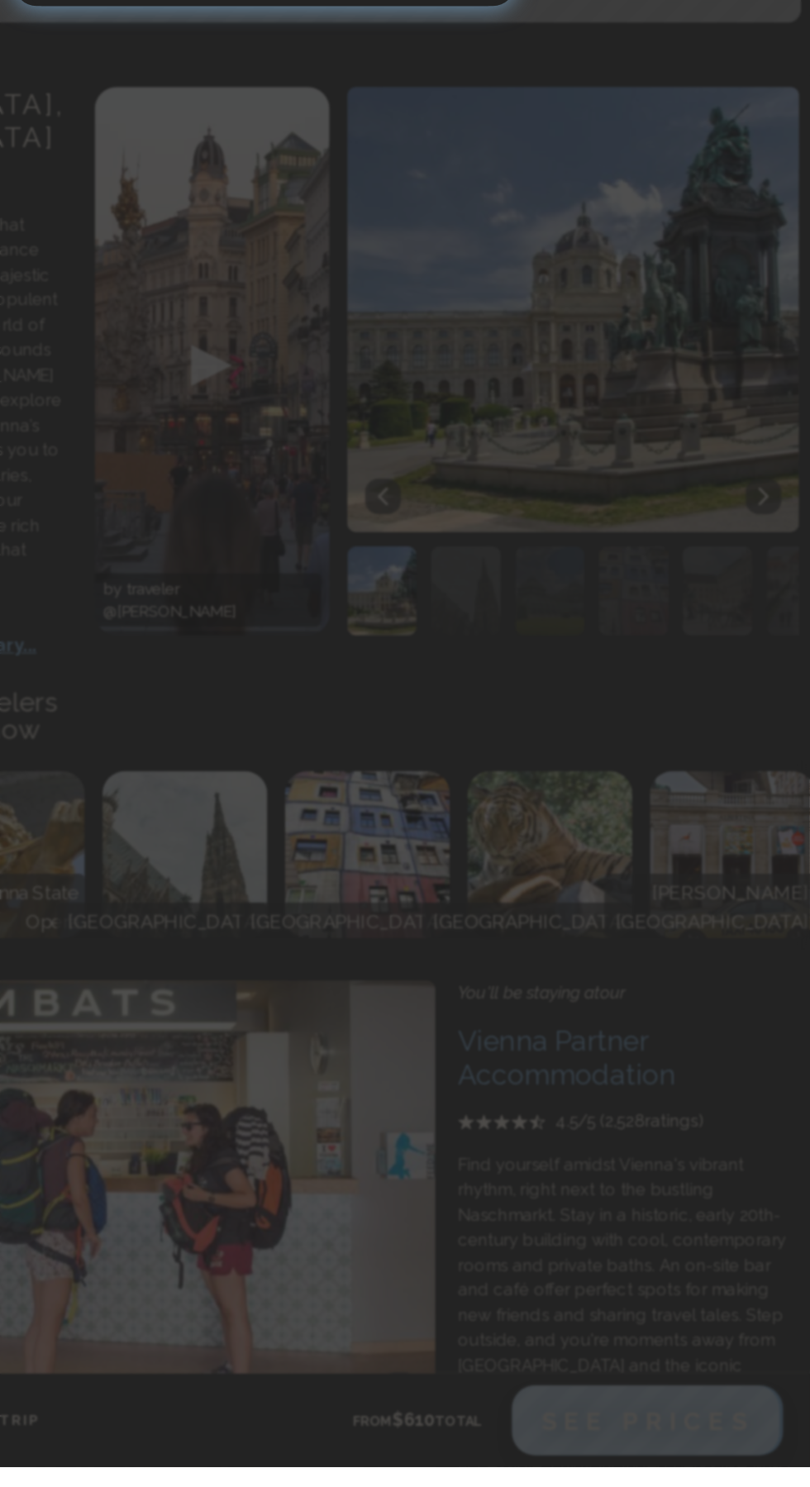
scroll to position [380, 0]
